Goal: Navigation & Orientation: Find specific page/section

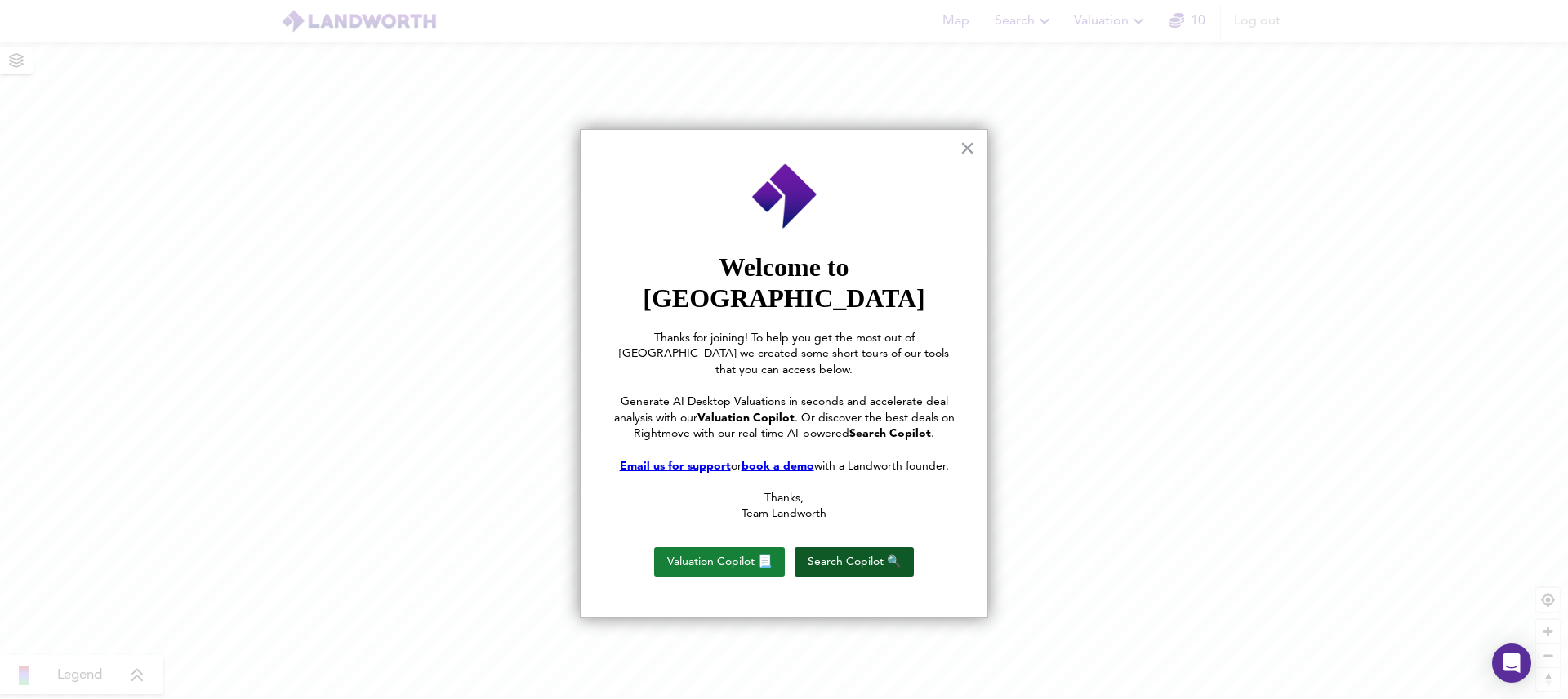
click at [869, 548] on button "Search Copilot 🔍" at bounding box center [854, 562] width 120 height 29
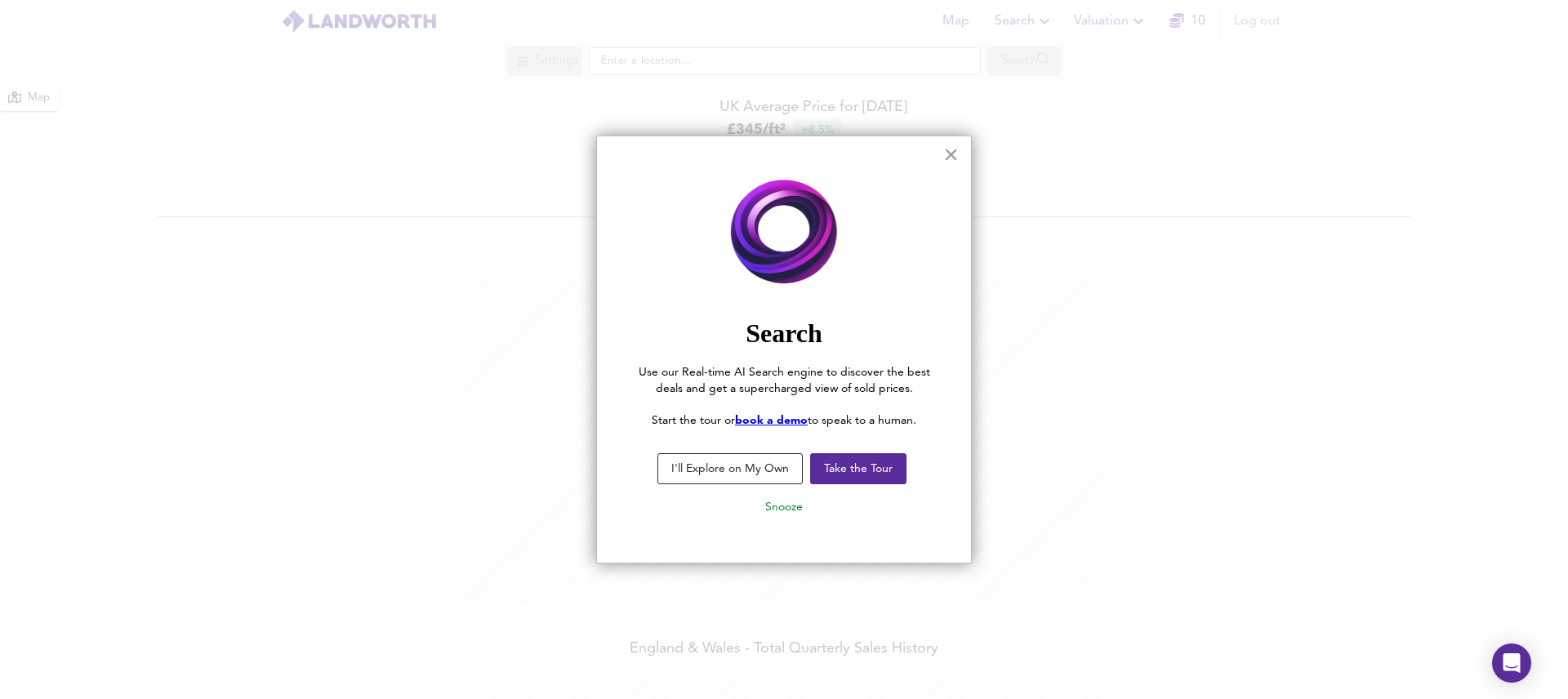
scroll to position [699, 1568]
click at [856, 477] on button "Take the Tour" at bounding box center [858, 469] width 97 height 31
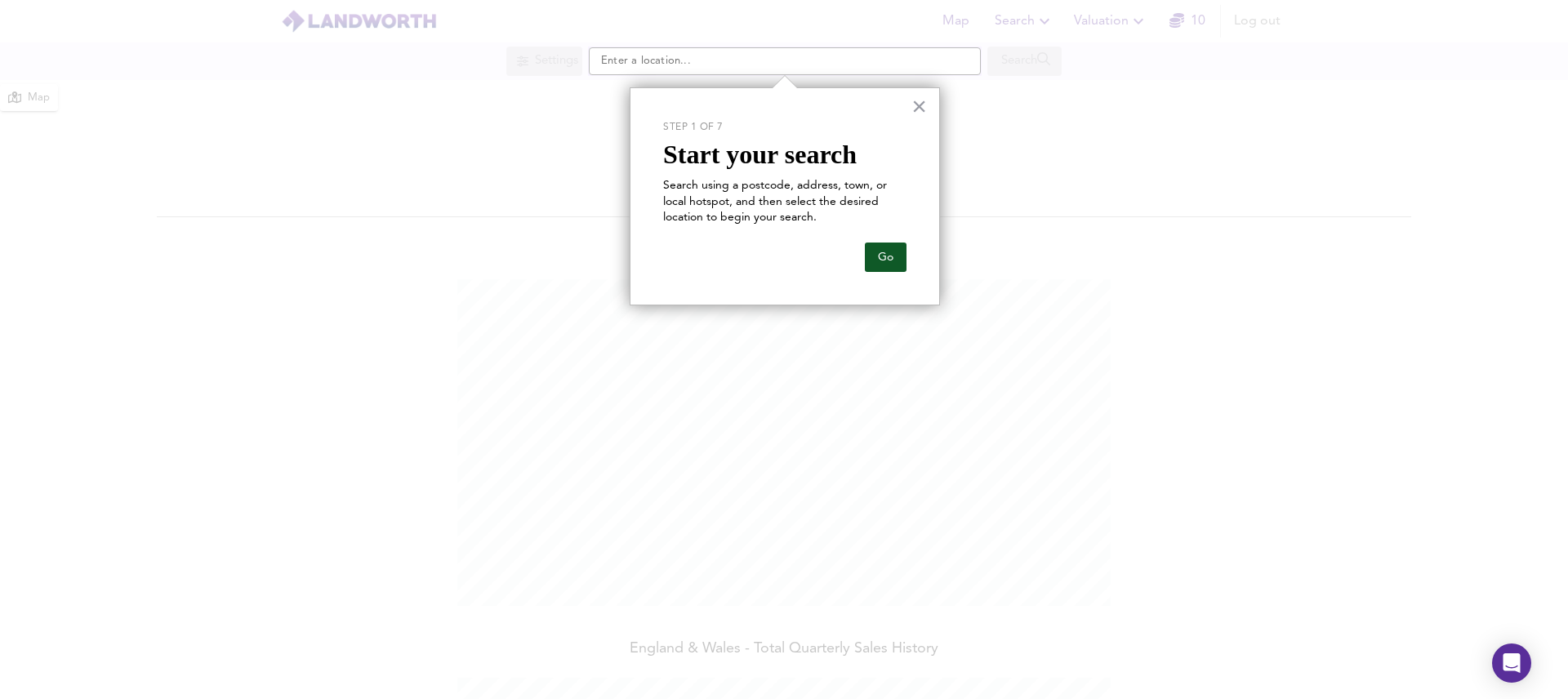
click at [887, 261] on button "Go" at bounding box center [886, 257] width 42 height 29
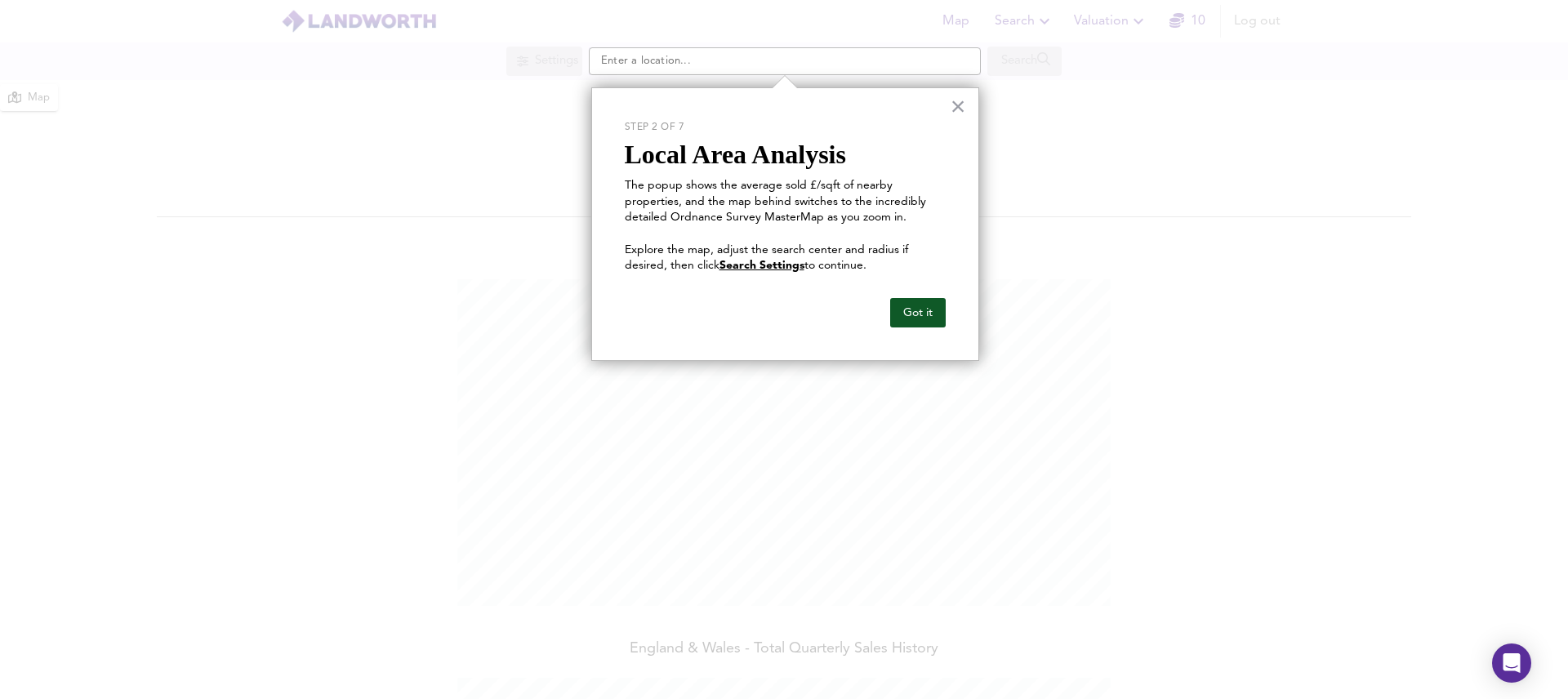
click at [919, 319] on button "Got it" at bounding box center [917, 313] width 56 height 29
